Goal: Transaction & Acquisition: Purchase product/service

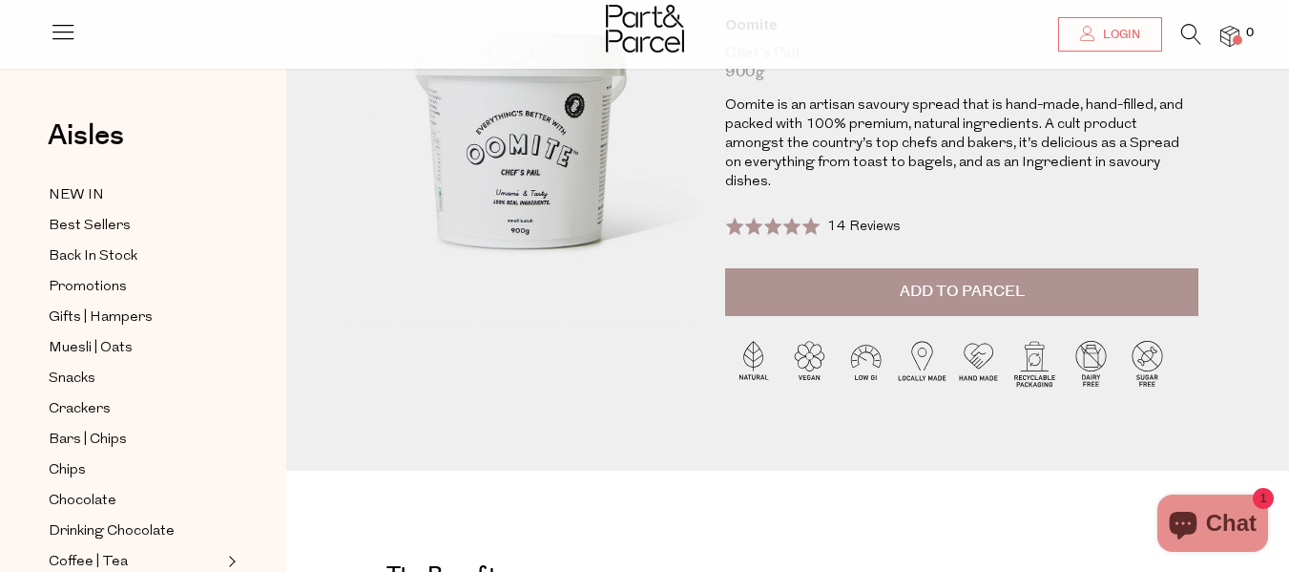
scroll to position [219, 0]
click at [945, 280] on span "Add to Parcel" at bounding box center [962, 291] width 125 height 22
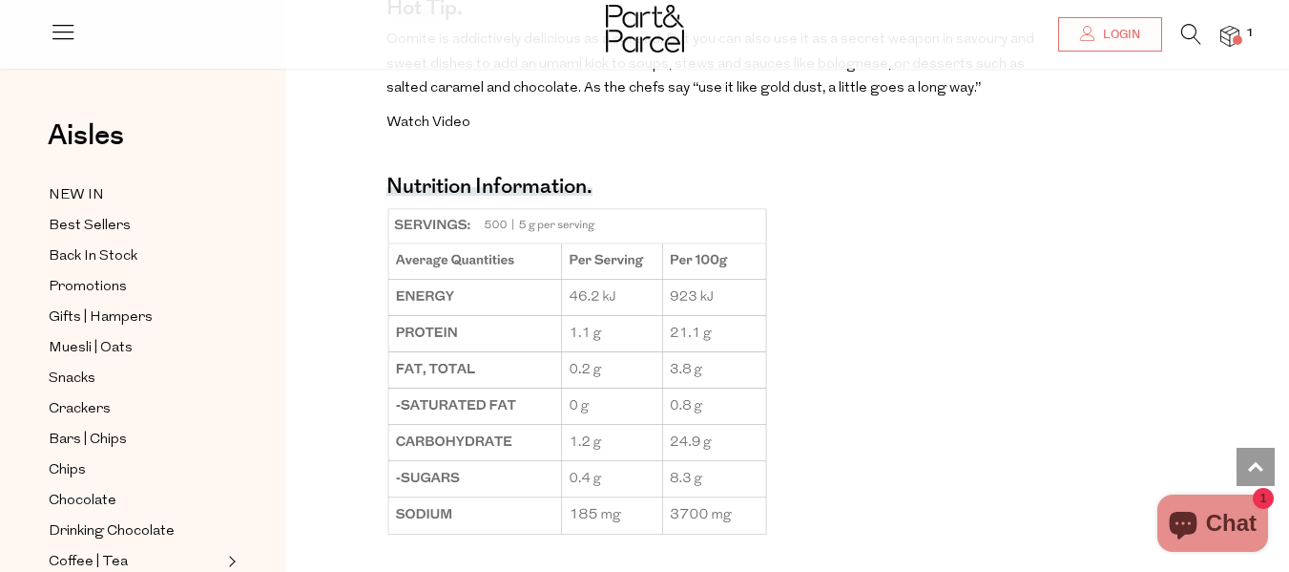
scroll to position [1525, 0]
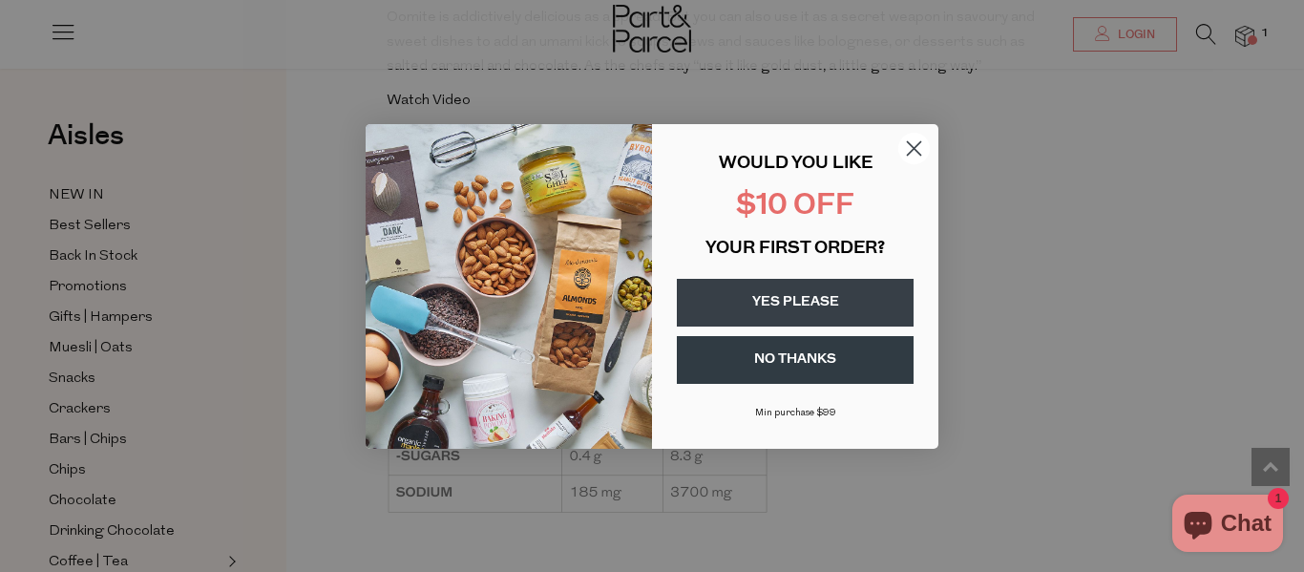
click at [920, 138] on circle "Close dialog" at bounding box center [913, 147] width 31 height 31
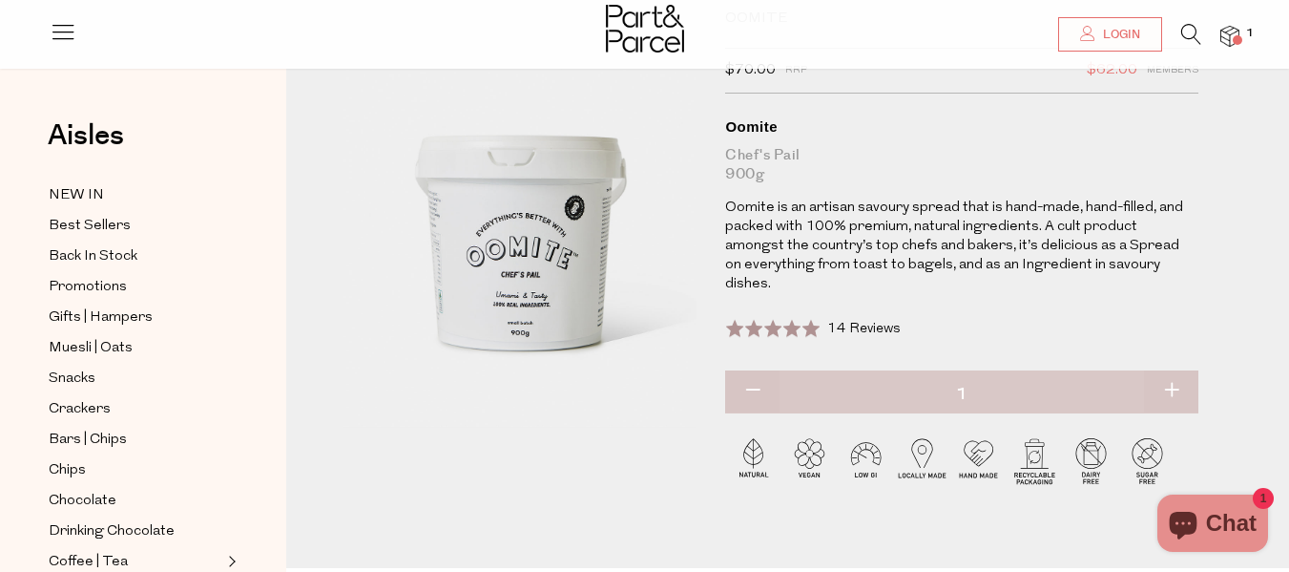
scroll to position [0, 0]
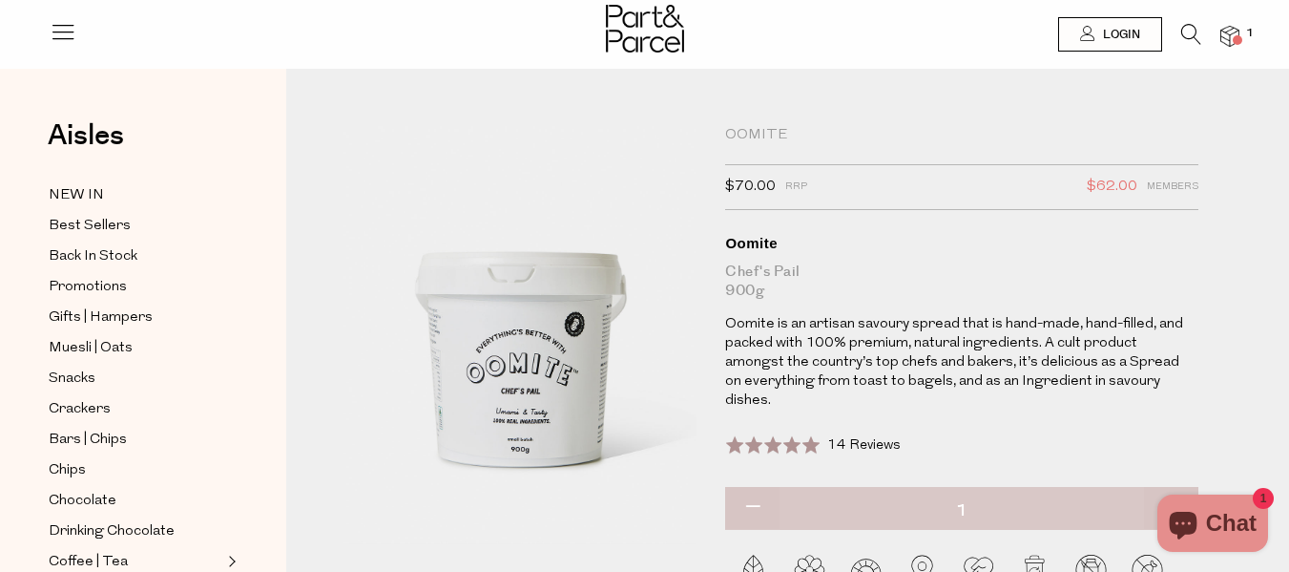
click at [1237, 36] on span at bounding box center [1238, 40] width 10 height 10
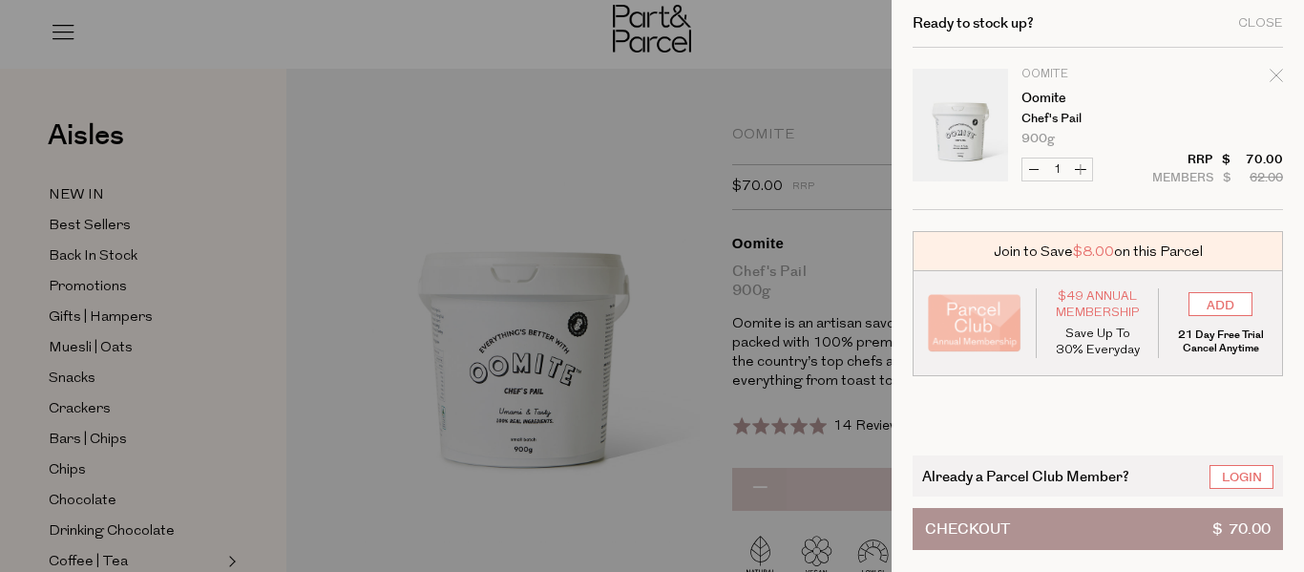
click at [593, 95] on div at bounding box center [652, 286] width 1304 height 572
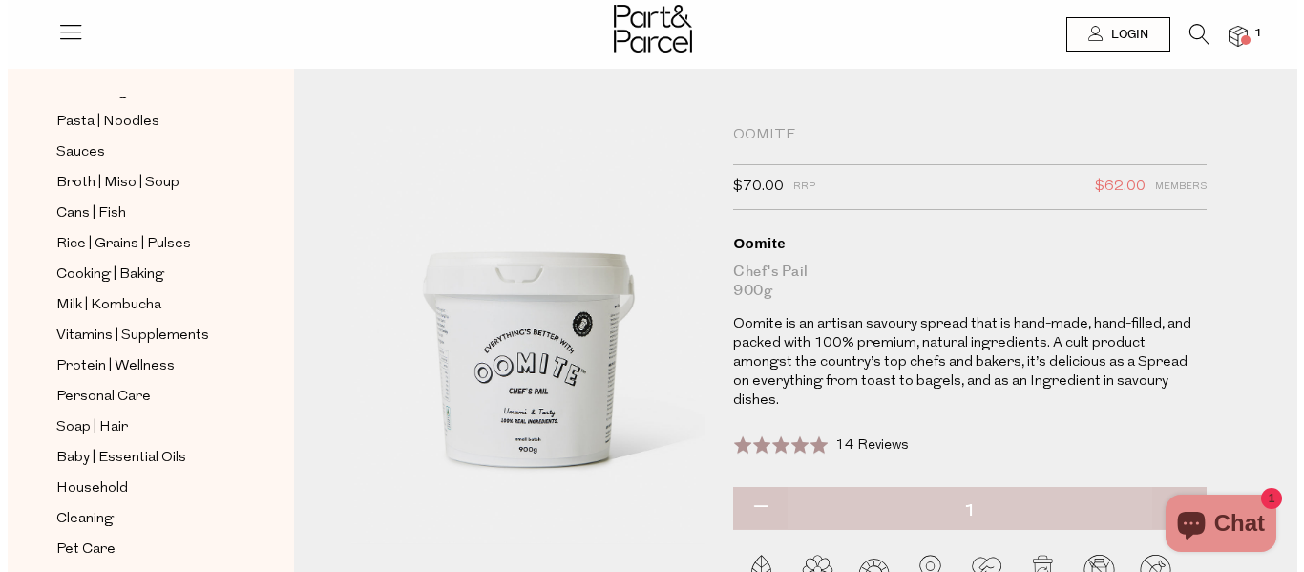
scroll to position [623, 0]
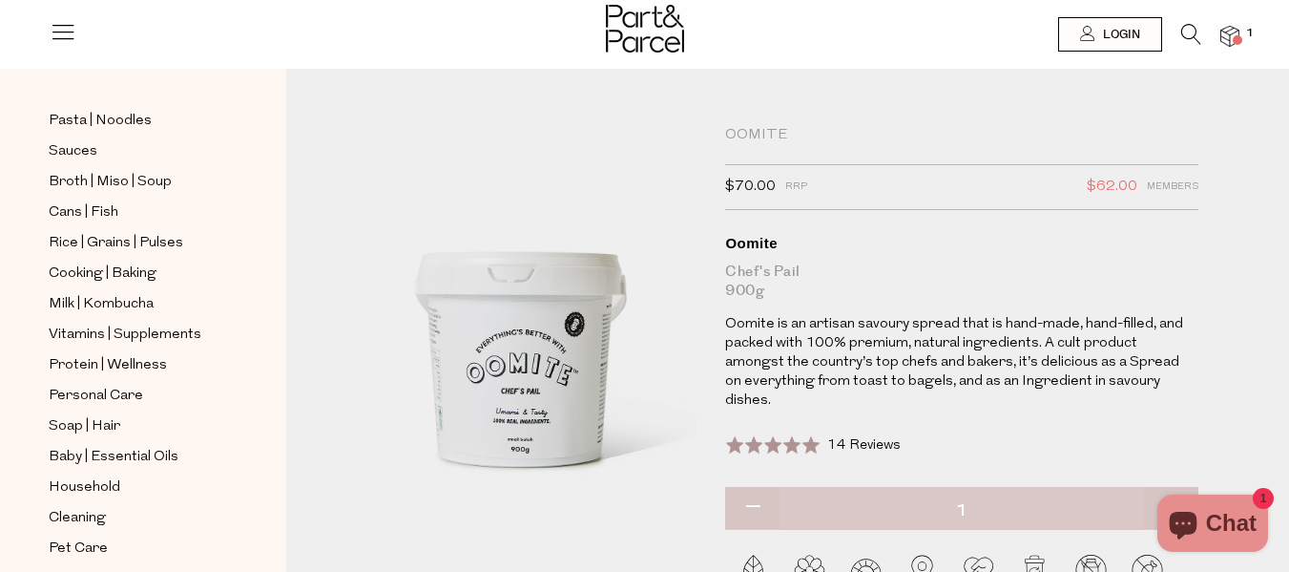
click at [1236, 42] on span at bounding box center [1238, 40] width 10 height 10
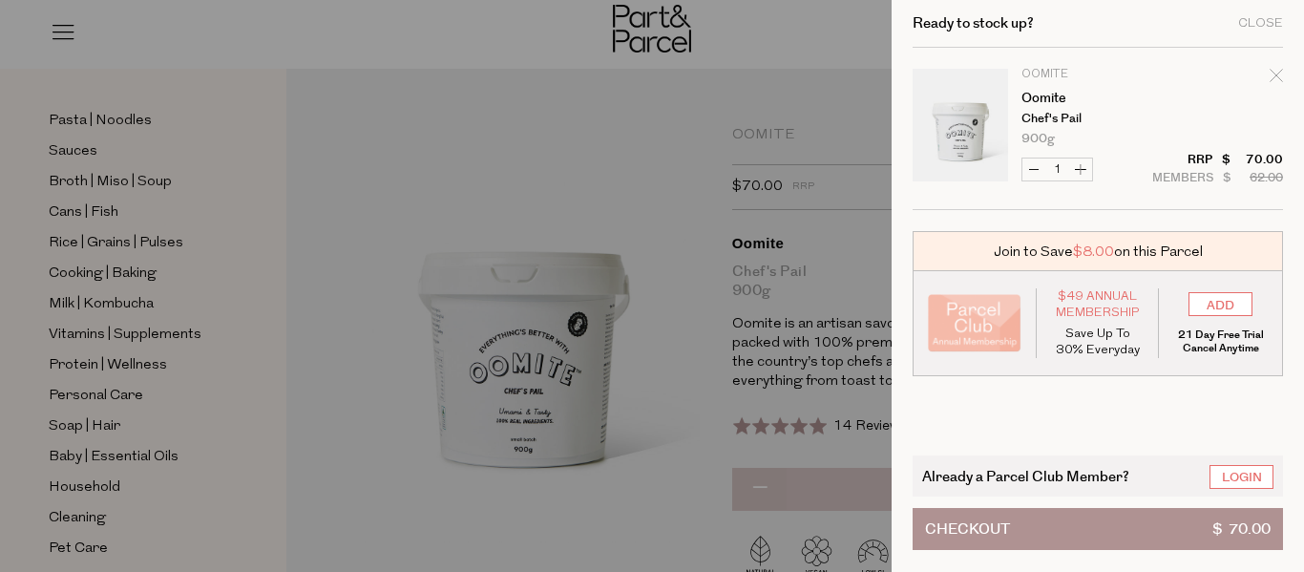
click at [1004, 509] on span "Checkout" at bounding box center [967, 529] width 85 height 40
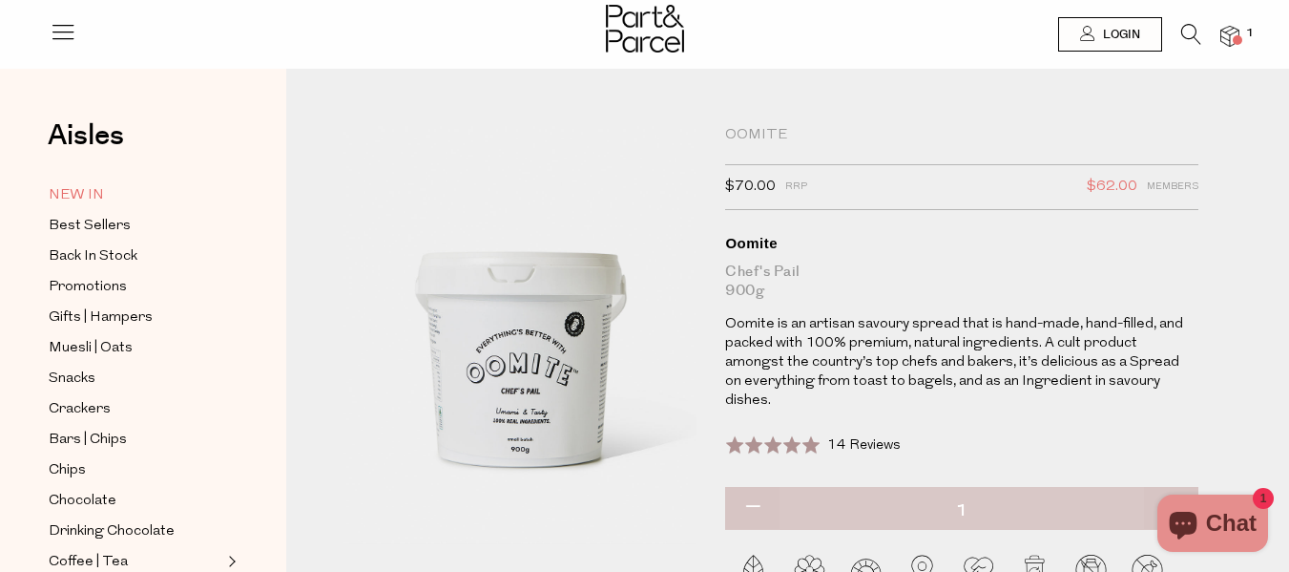
click at [91, 188] on span "NEW IN" at bounding box center [76, 195] width 55 height 23
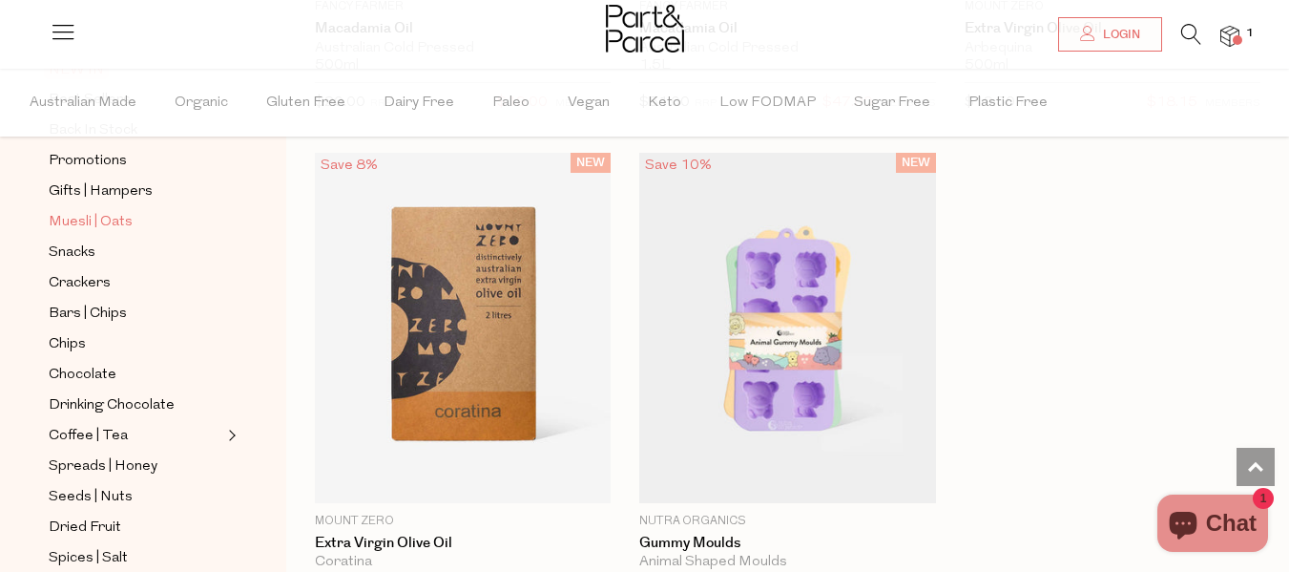
scroll to position [188, 0]
click at [86, 304] on span "Bars | Chips" at bounding box center [88, 313] width 78 height 23
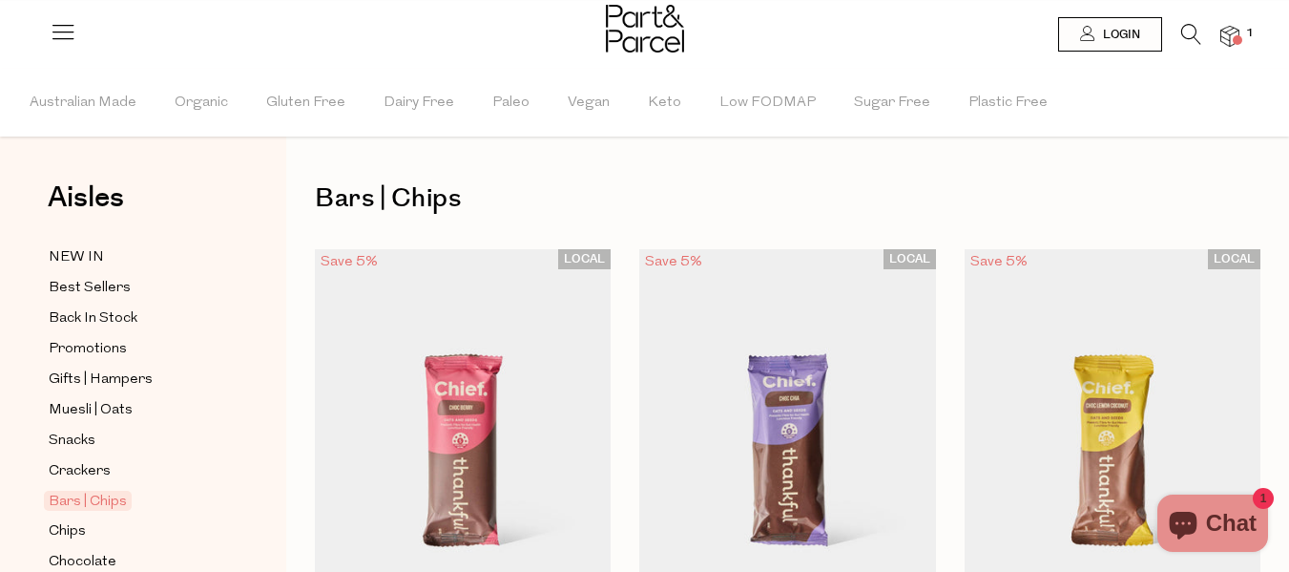
click at [248, 393] on div "Aisles Clear NEW IN Best Sellers Back In Stock Promotions Gifts | Hampers Muesl…" at bounding box center [143, 320] width 286 height 503
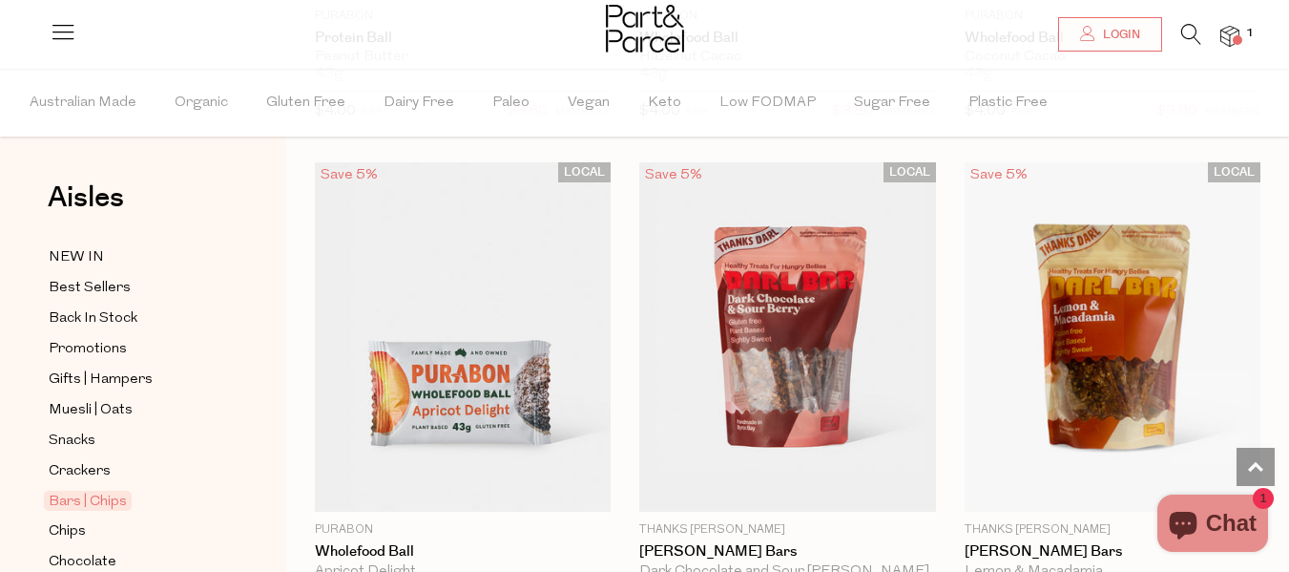
scroll to position [7812, 0]
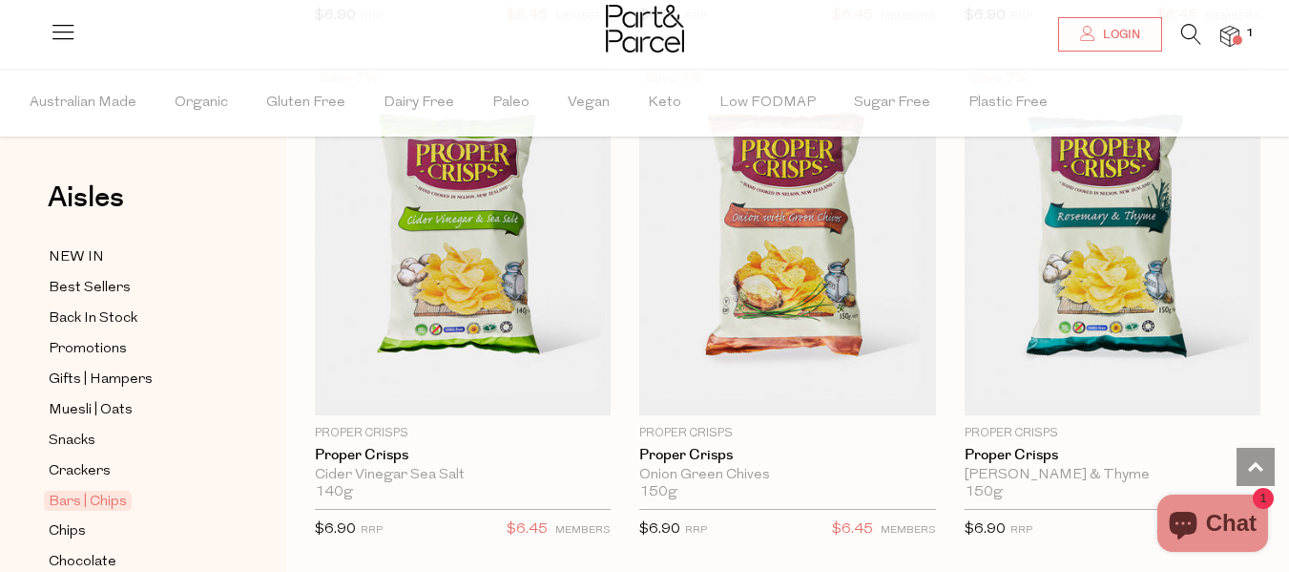
scroll to position [11052, 0]
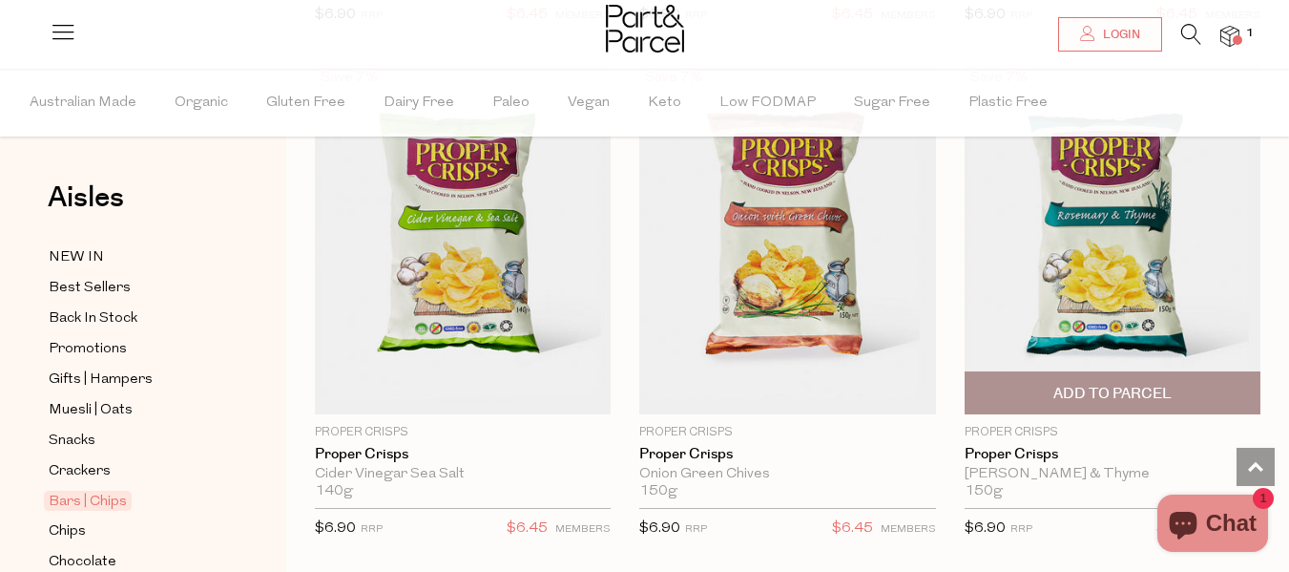
click at [1123, 282] on img at bounding box center [1113, 239] width 296 height 349
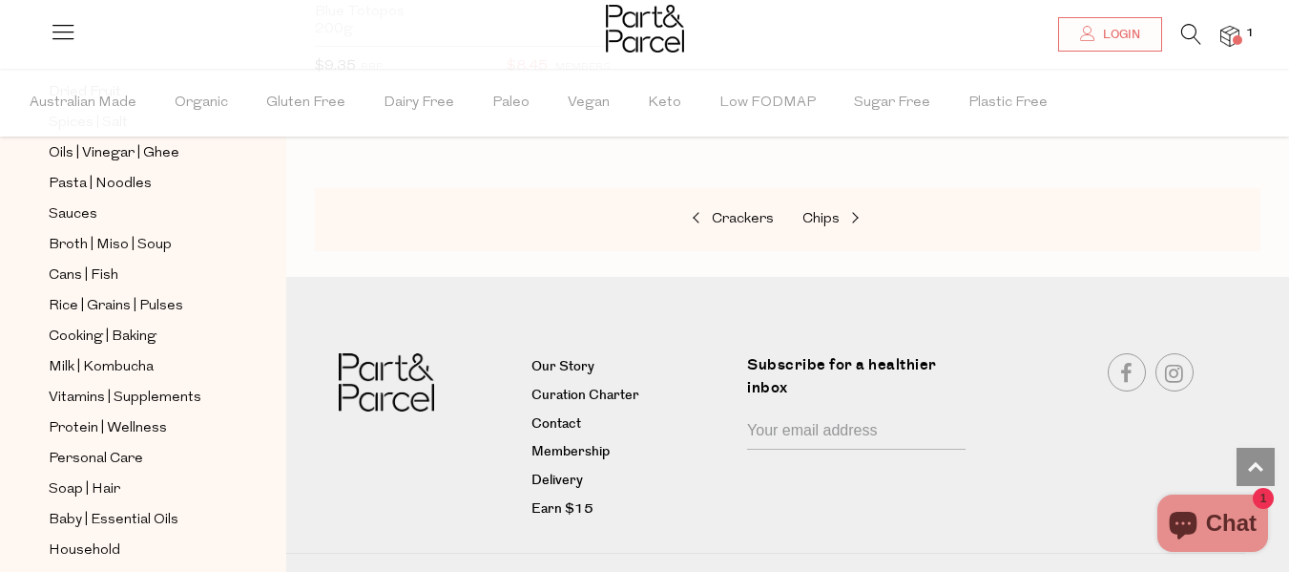
scroll to position [623, 0]
click at [94, 263] on span "Cans | Fish" at bounding box center [84, 274] width 70 height 23
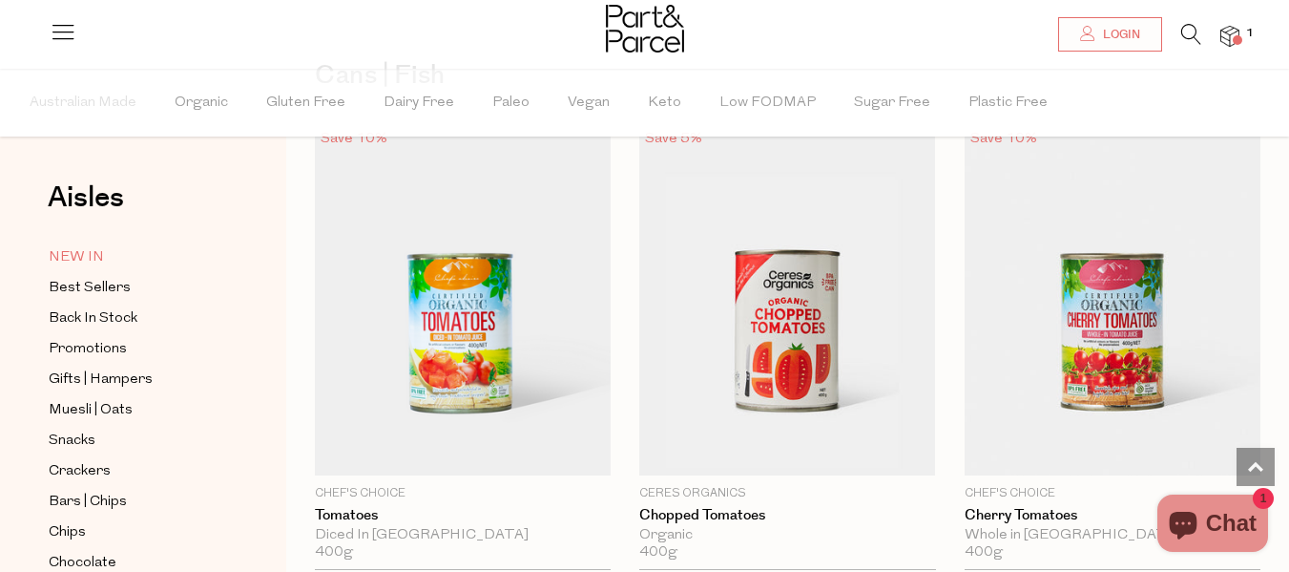
click at [94, 252] on span "NEW IN" at bounding box center [76, 257] width 55 height 23
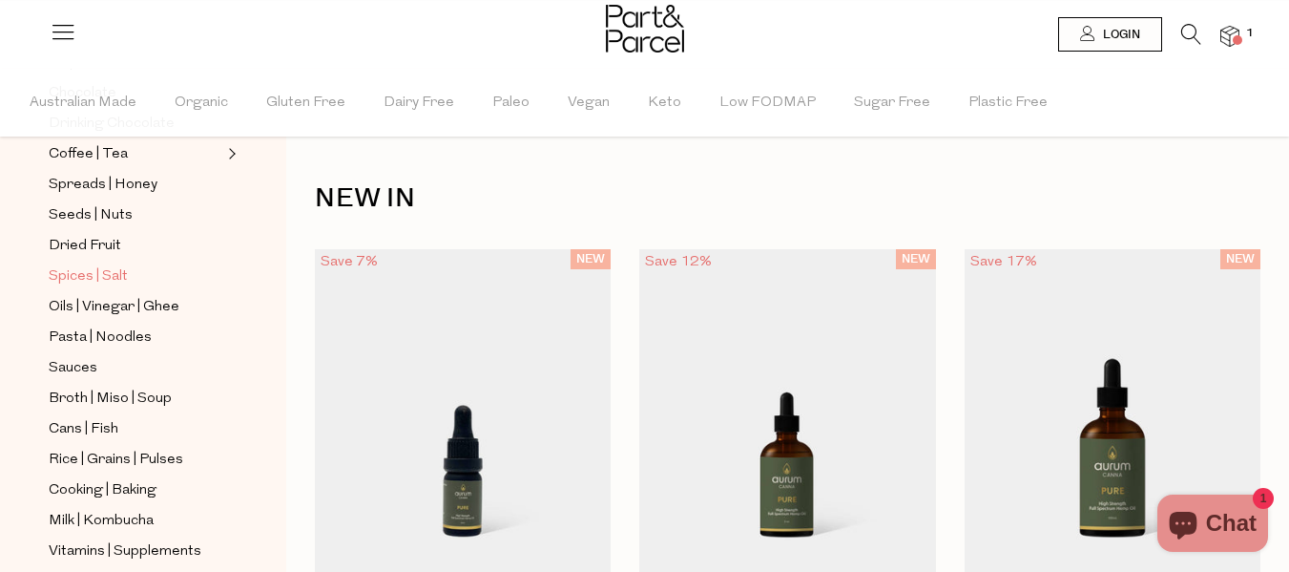
scroll to position [470, 0]
click at [103, 417] on span "Cans | Fish" at bounding box center [84, 428] width 70 height 23
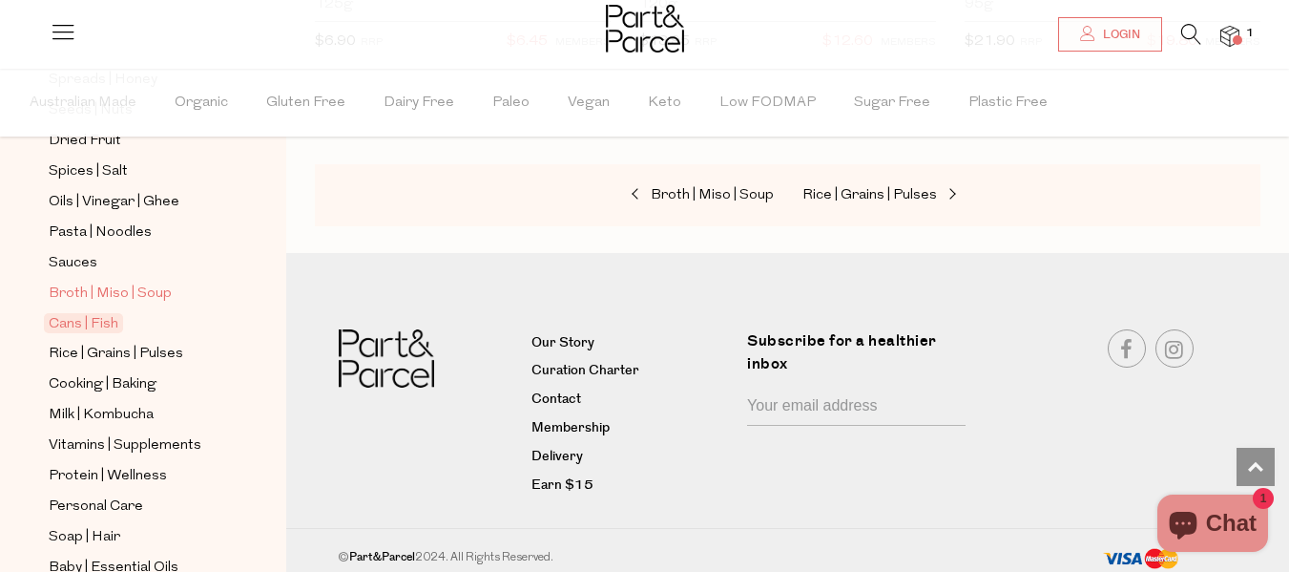
scroll to position [575, 0]
click at [127, 282] on span "Broth | Miso | Soup" at bounding box center [110, 293] width 123 height 23
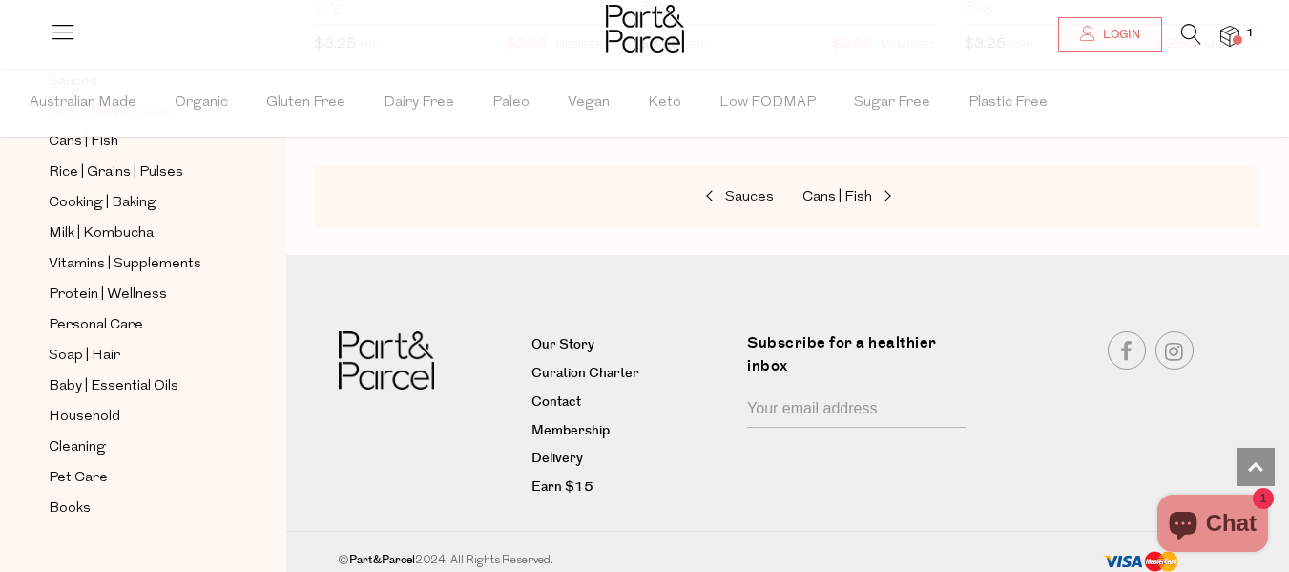
scroll to position [756, 0]
click at [92, 496] on link "Books" at bounding box center [136, 508] width 174 height 24
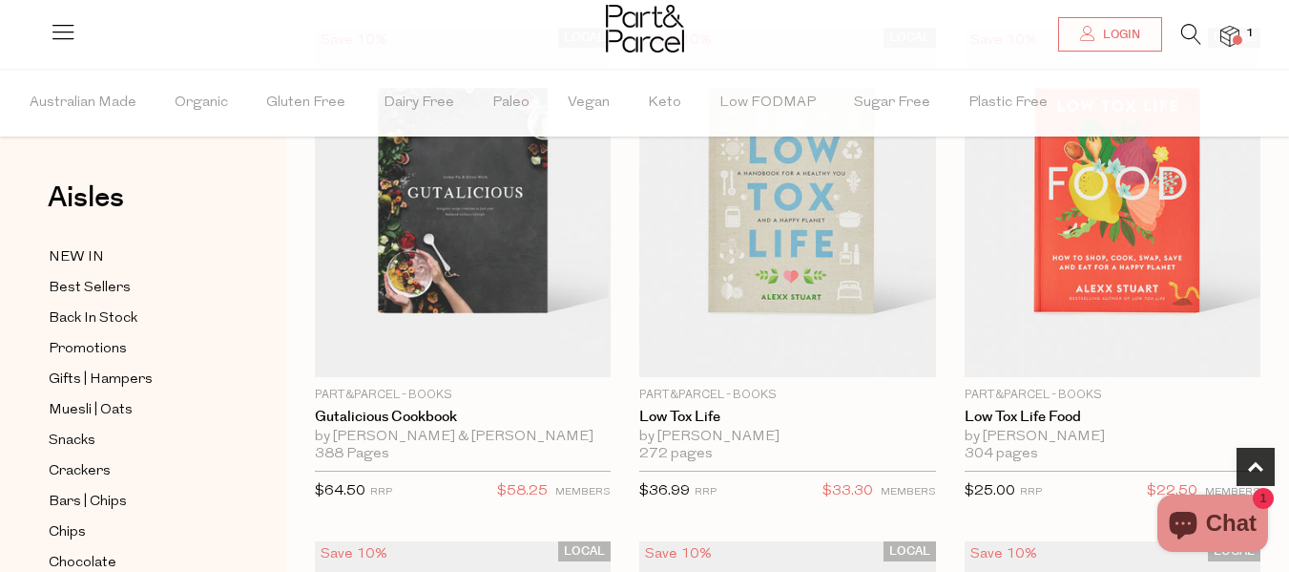
scroll to position [736, 0]
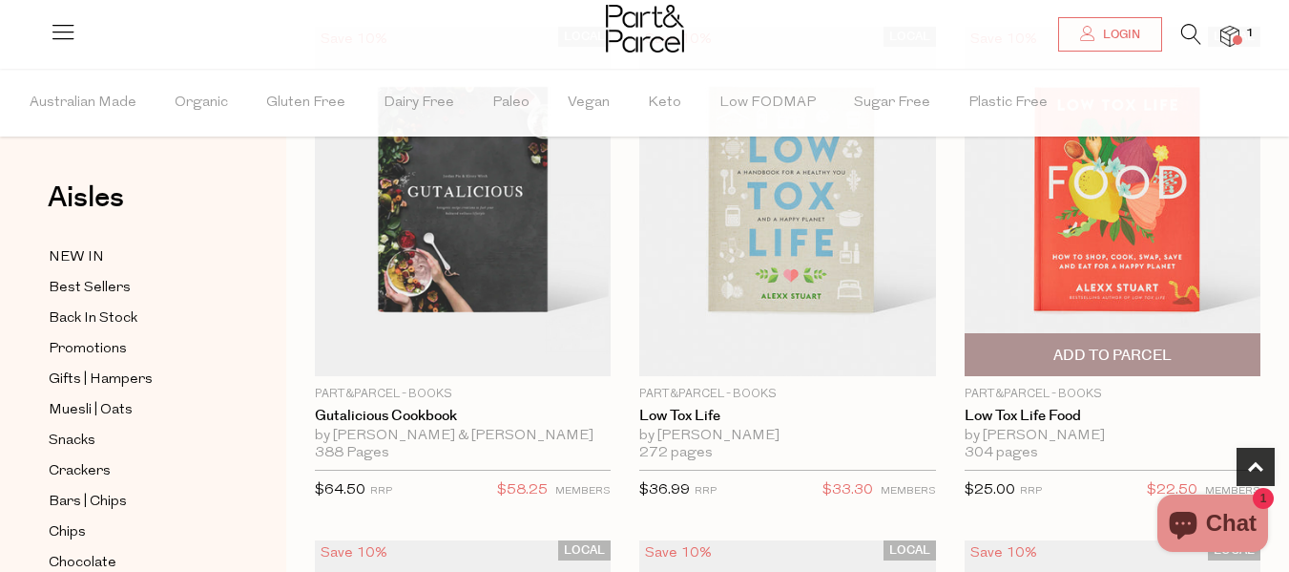
click at [1080, 224] on img at bounding box center [1113, 201] width 296 height 349
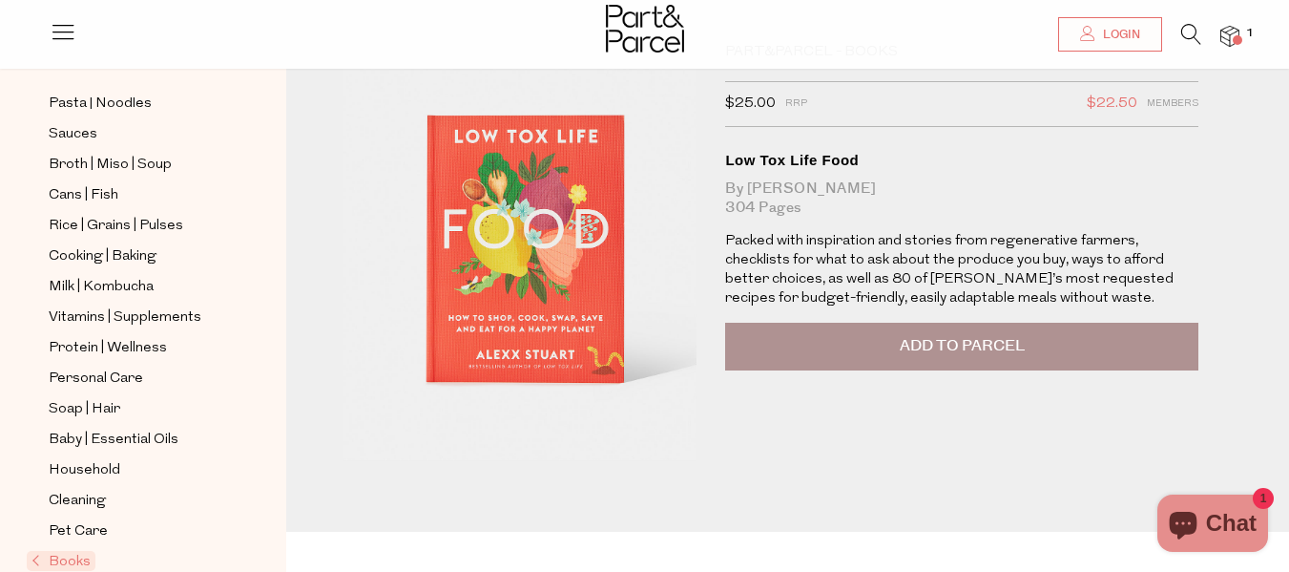
scroll to position [85, 0]
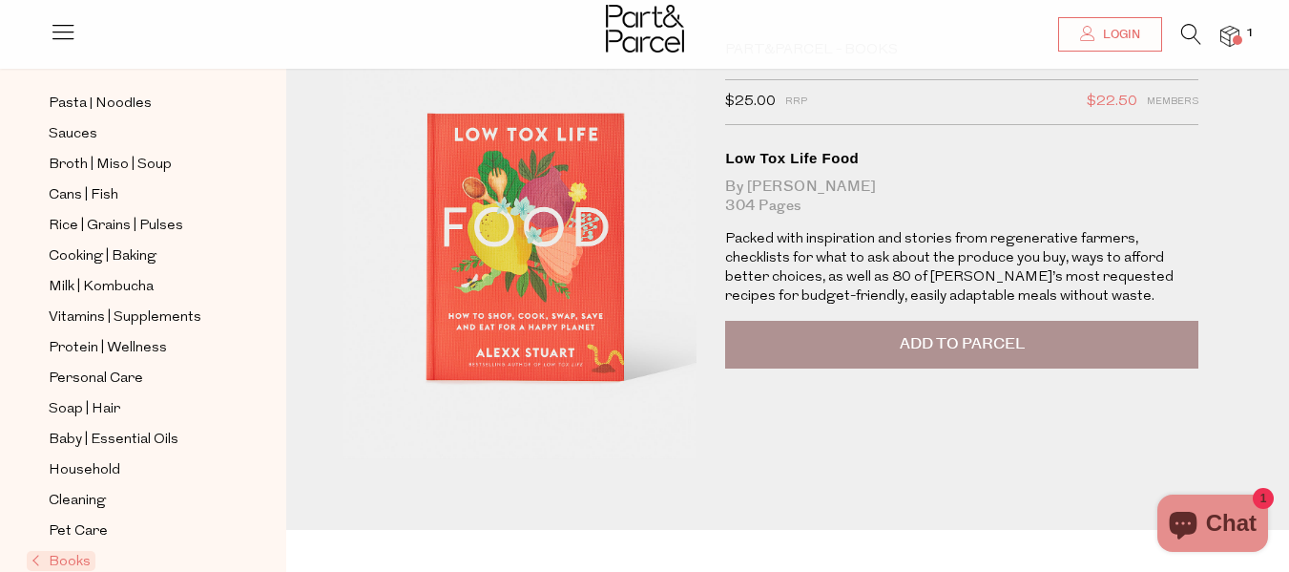
click at [76, 550] on link "Books" at bounding box center [126, 561] width 191 height 23
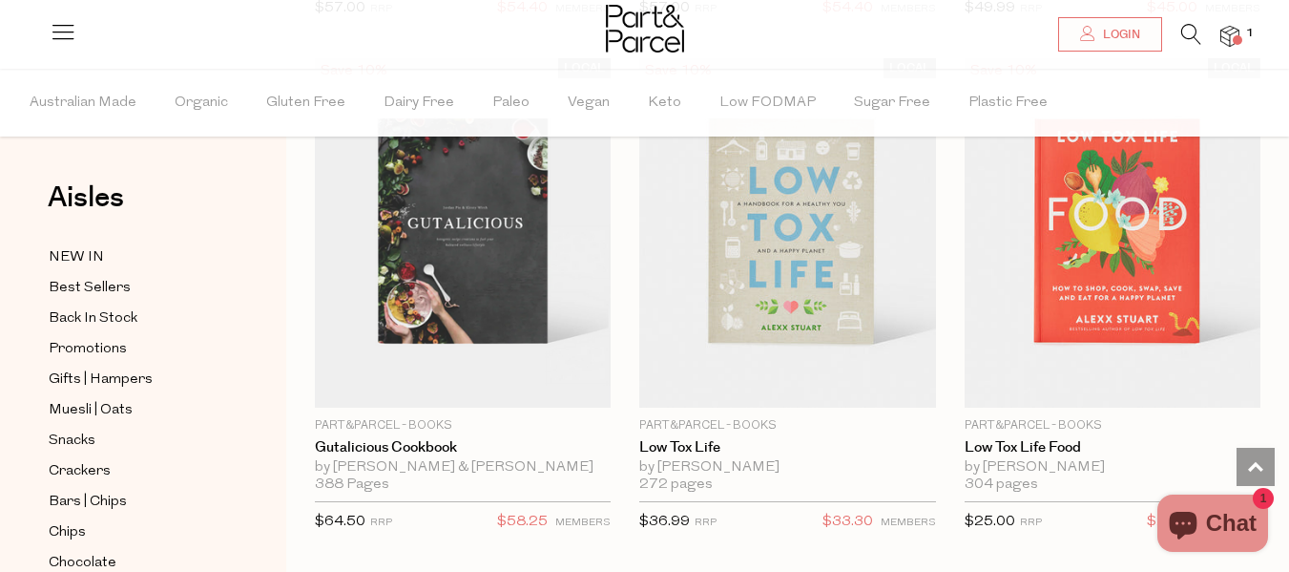
scroll to position [679, 0]
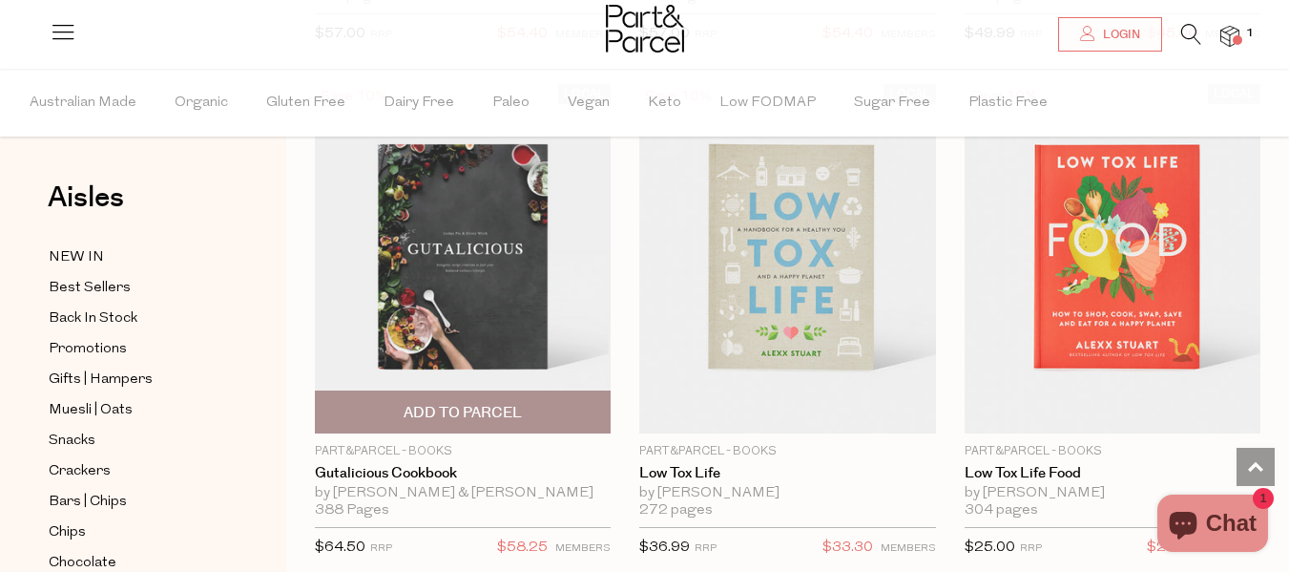
click at [512, 293] on img at bounding box center [463, 258] width 296 height 349
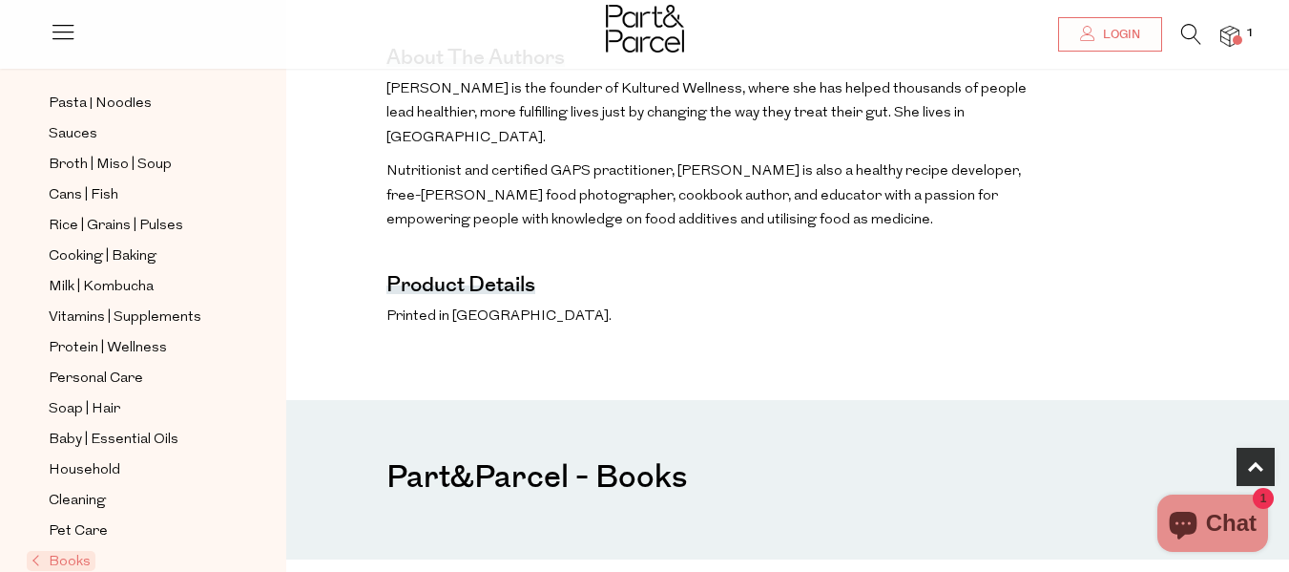
scroll to position [882, 0]
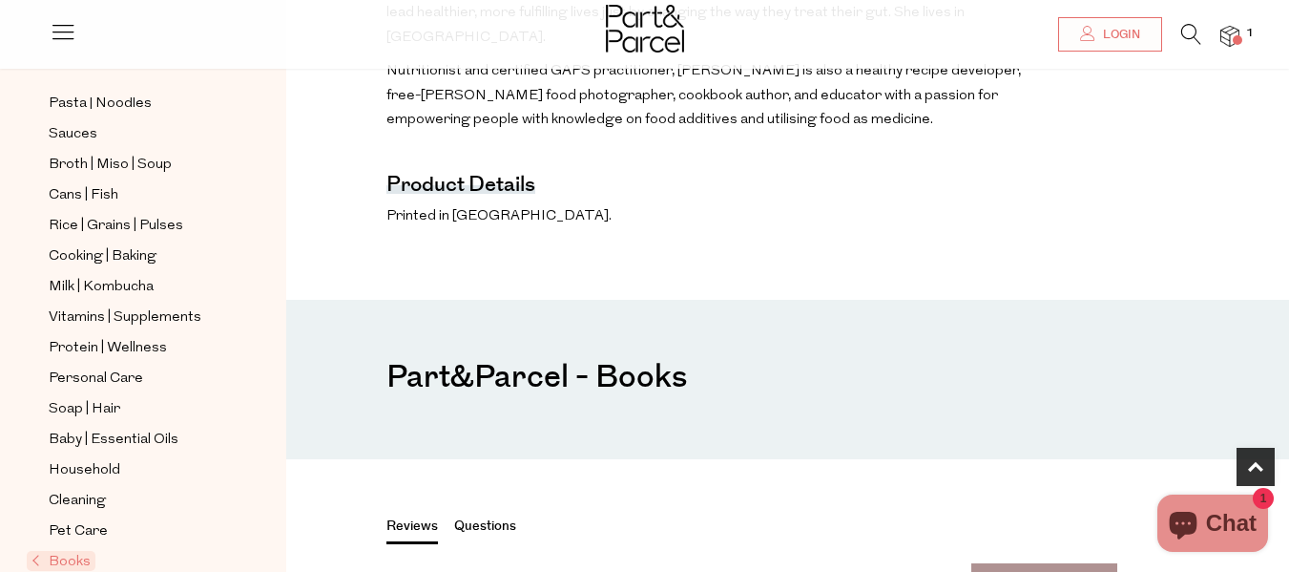
click at [73, 551] on span "Books" at bounding box center [61, 561] width 69 height 20
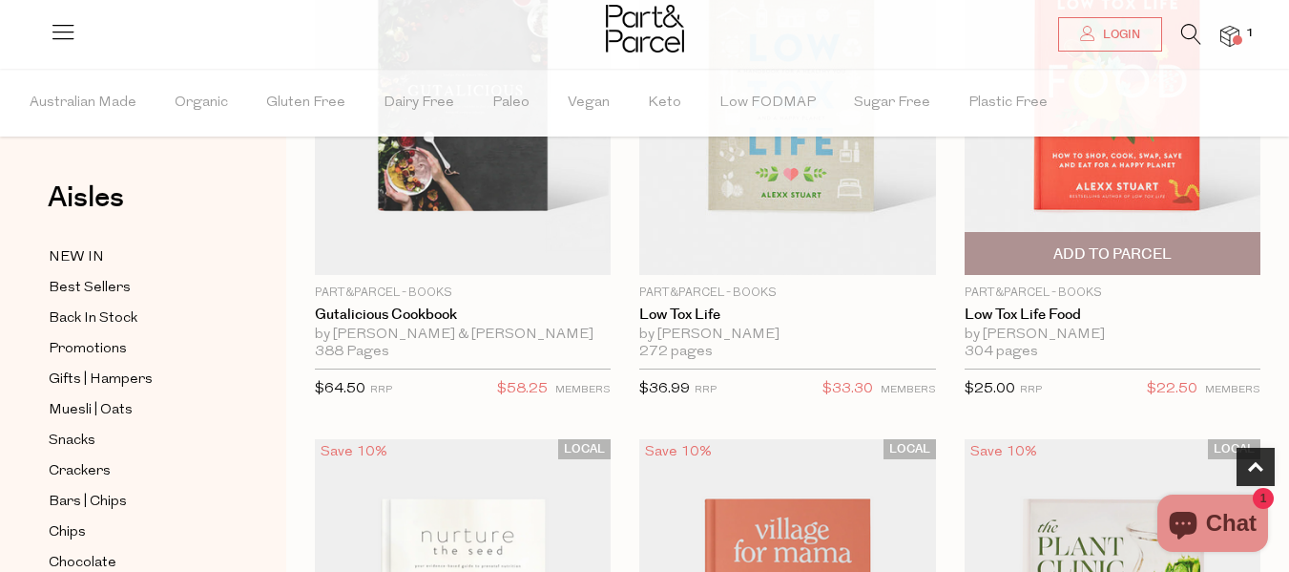
scroll to position [833, 0]
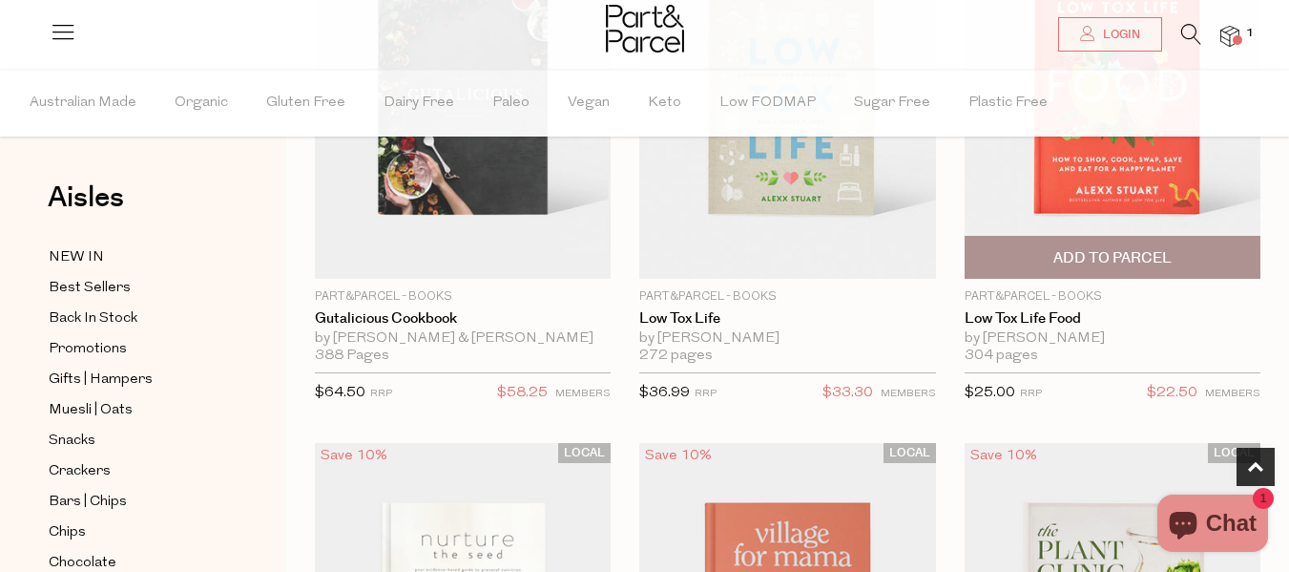
click at [1097, 257] on span "Add To Parcel" at bounding box center [1113, 258] width 118 height 20
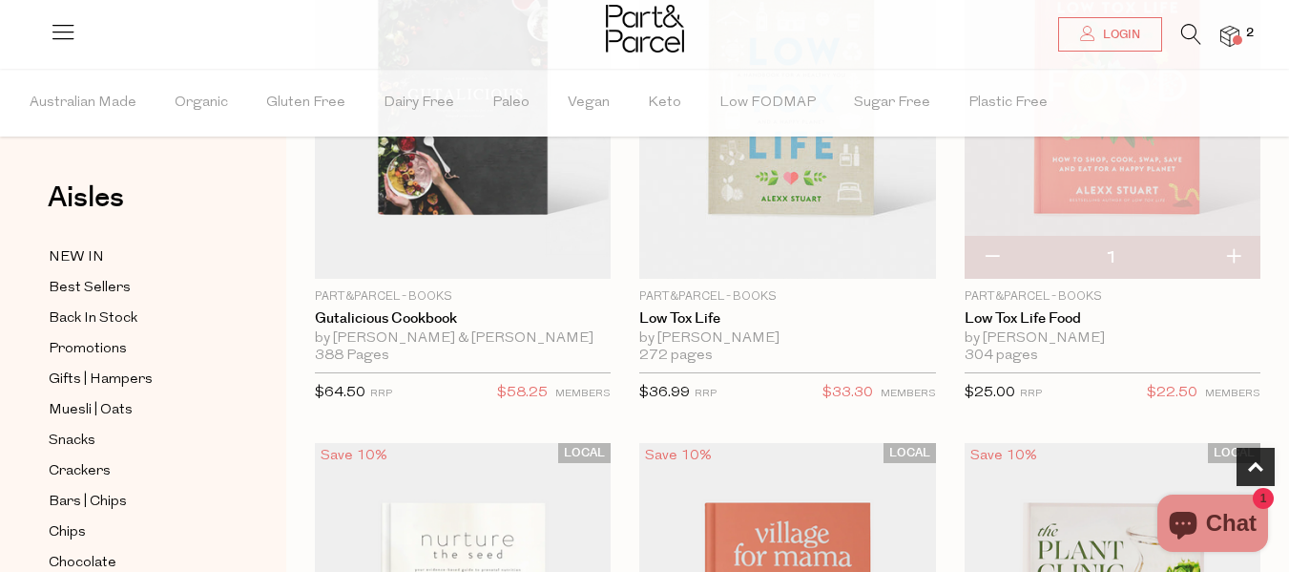
click at [1237, 32] on img at bounding box center [1230, 37] width 19 height 22
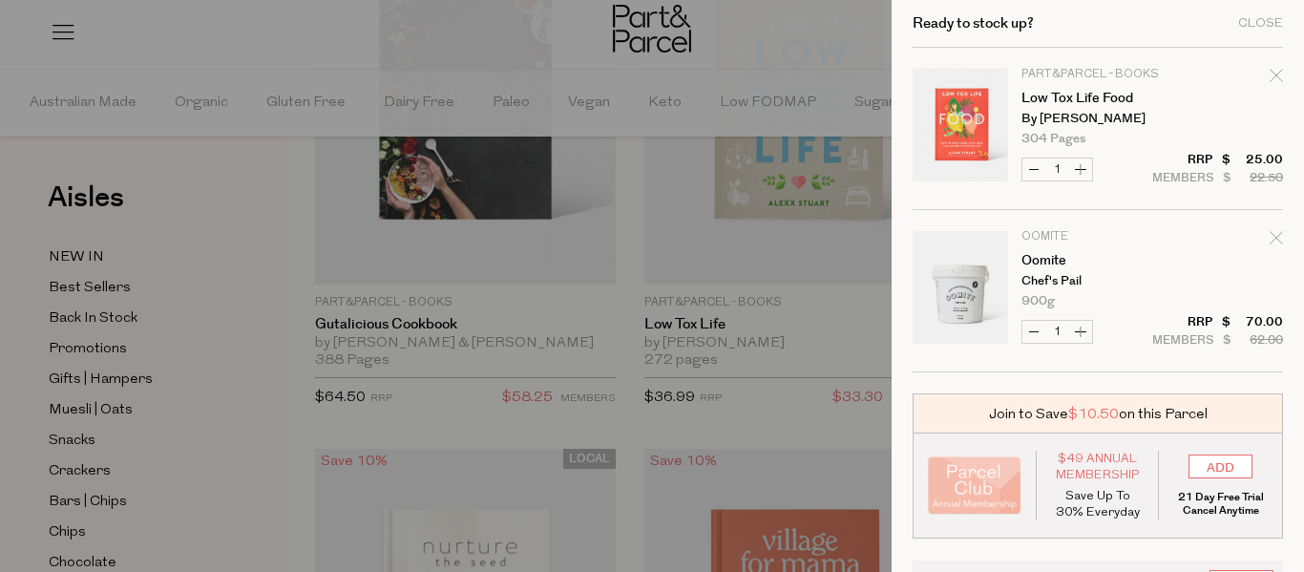
scroll to position [119, 0]
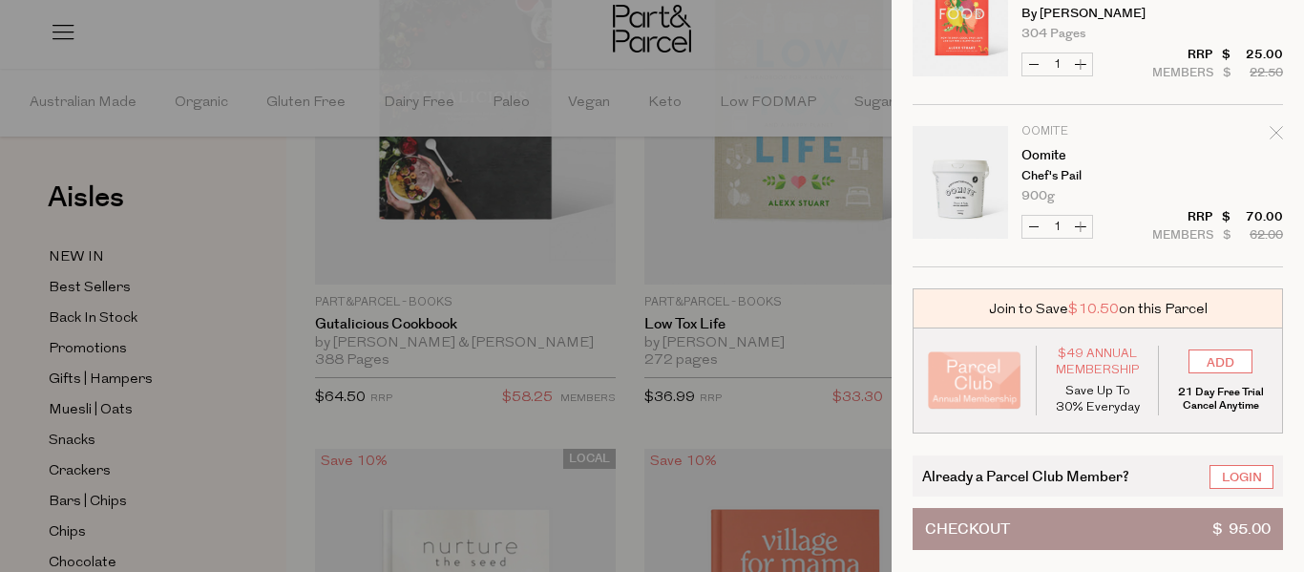
click at [1155, 530] on button "Checkout $ 95.00" at bounding box center [1097, 529] width 370 height 42
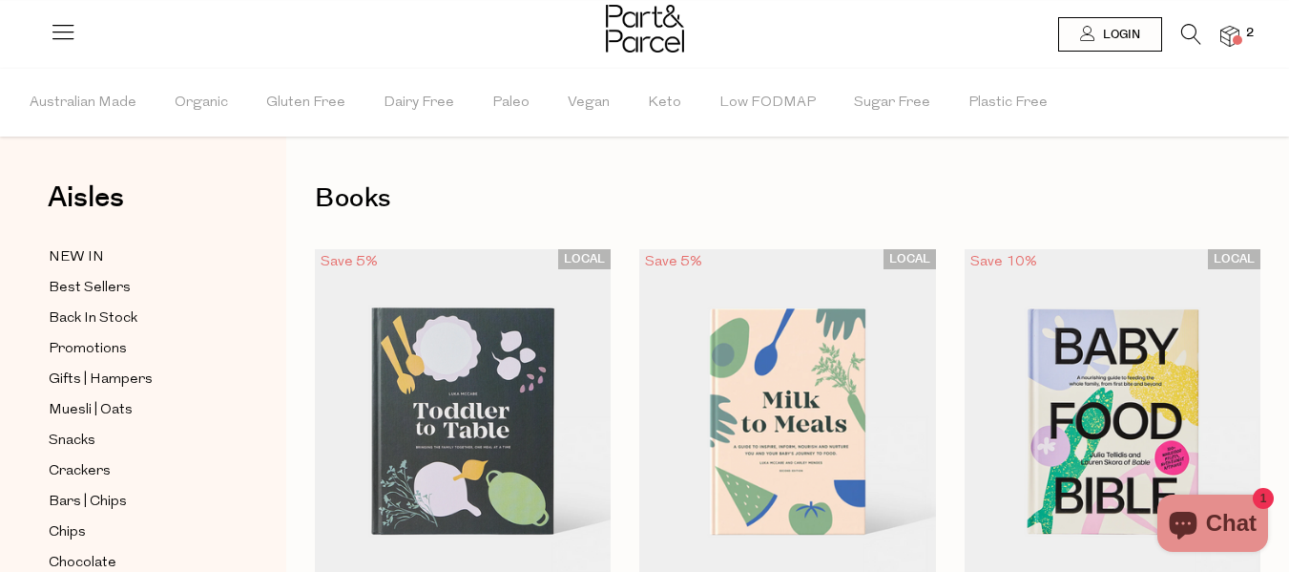
click at [1234, 39] on span at bounding box center [1238, 40] width 10 height 10
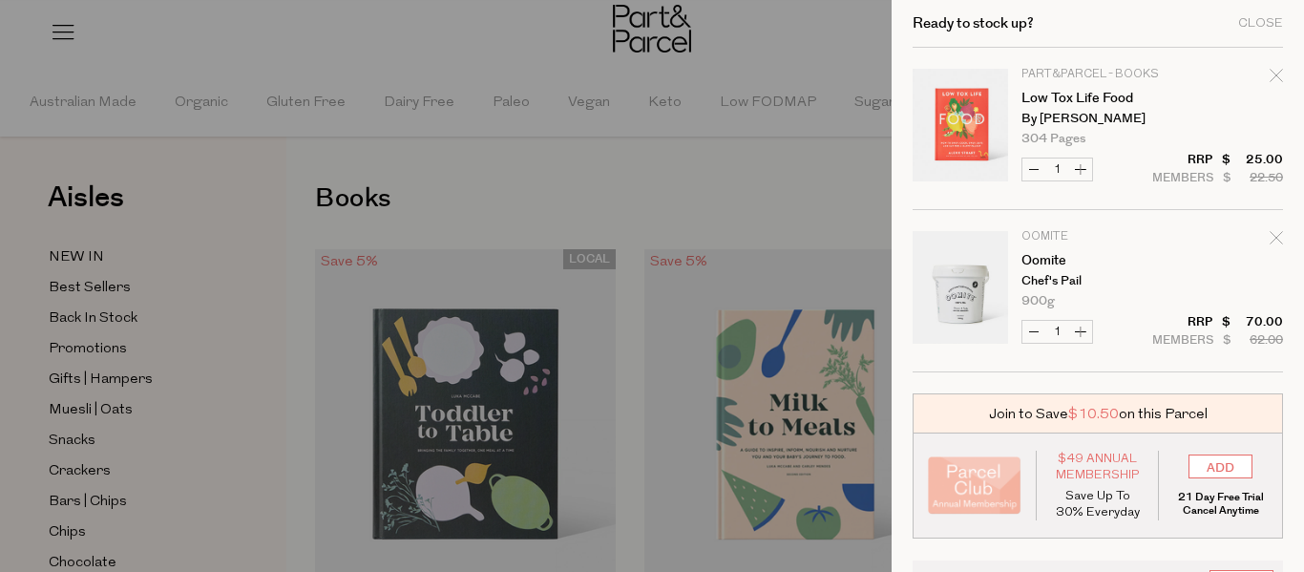
click at [1032, 168] on button "Decrease Low Tox Life Food" at bounding box center [1033, 169] width 23 height 22
type input "0"
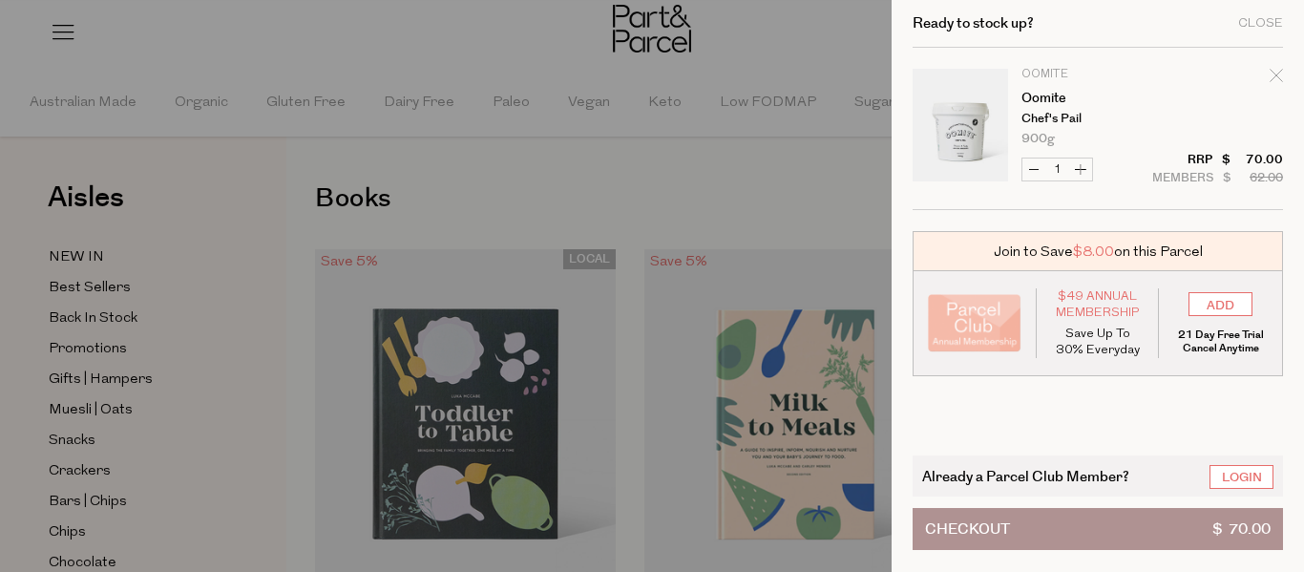
click at [1131, 525] on button "Checkout $ 70.00" at bounding box center [1097, 529] width 370 height 42
